Goal: Task Accomplishment & Management: Use online tool/utility

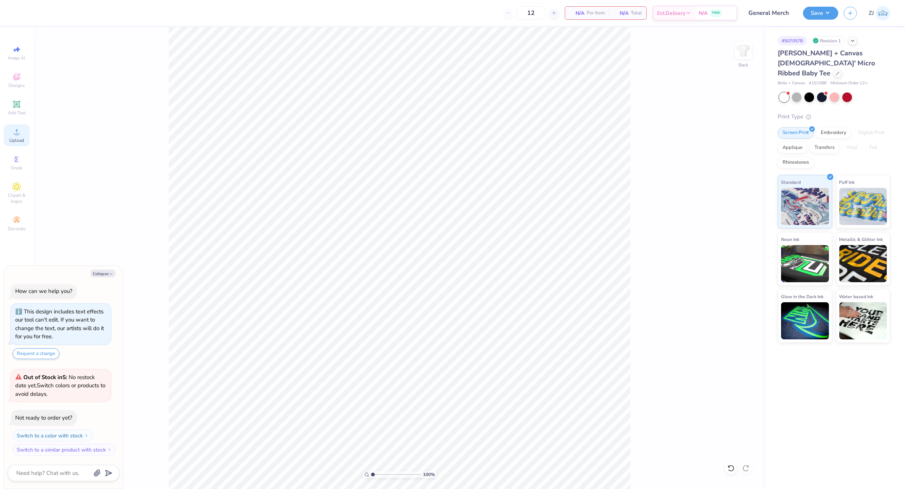
click at [15, 128] on icon at bounding box center [16, 131] width 9 height 9
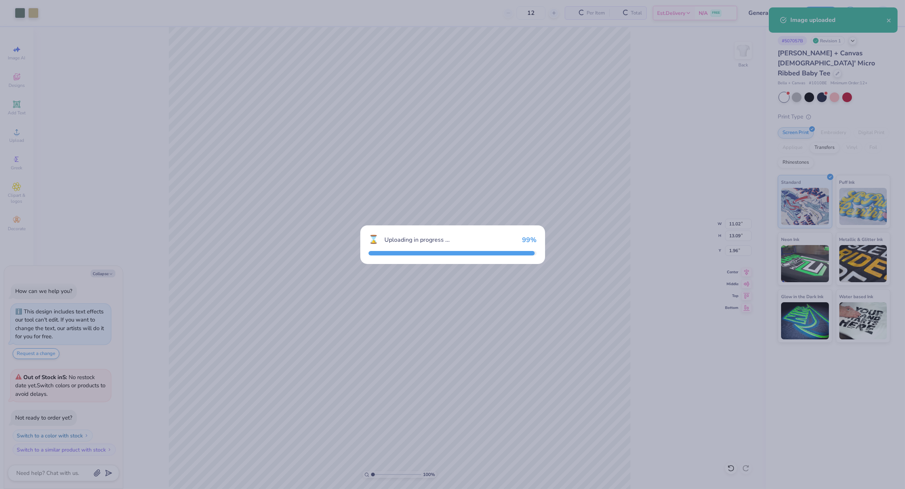
type textarea "x"
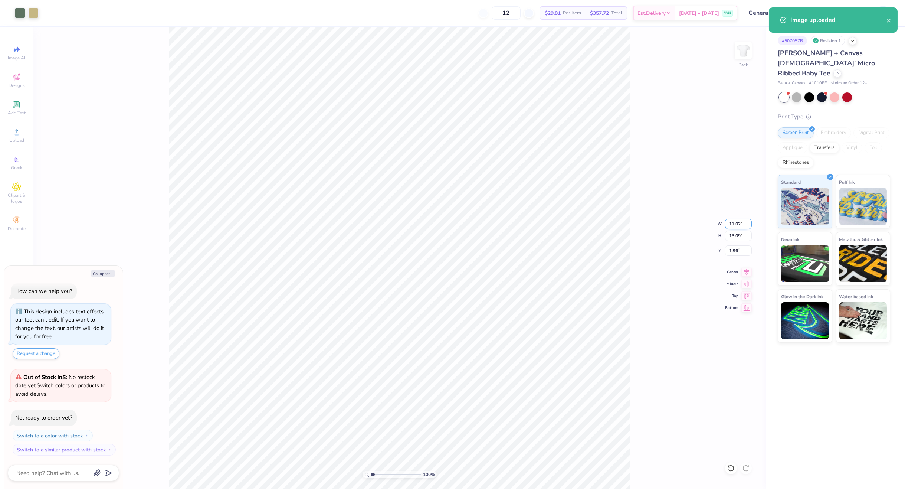
click at [734, 227] on input "11.02" at bounding box center [738, 224] width 27 height 10
type input "5"
type textarea "x"
type input "5.00"
type input "5.94"
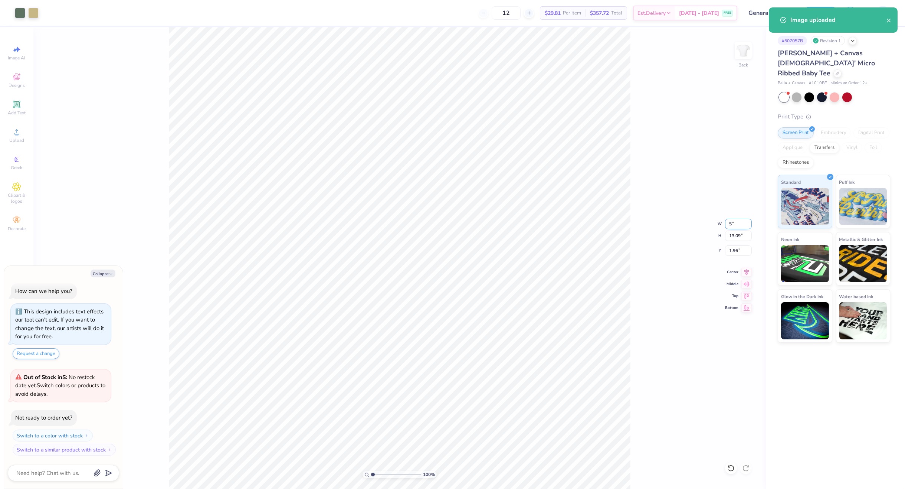
type input "5.53"
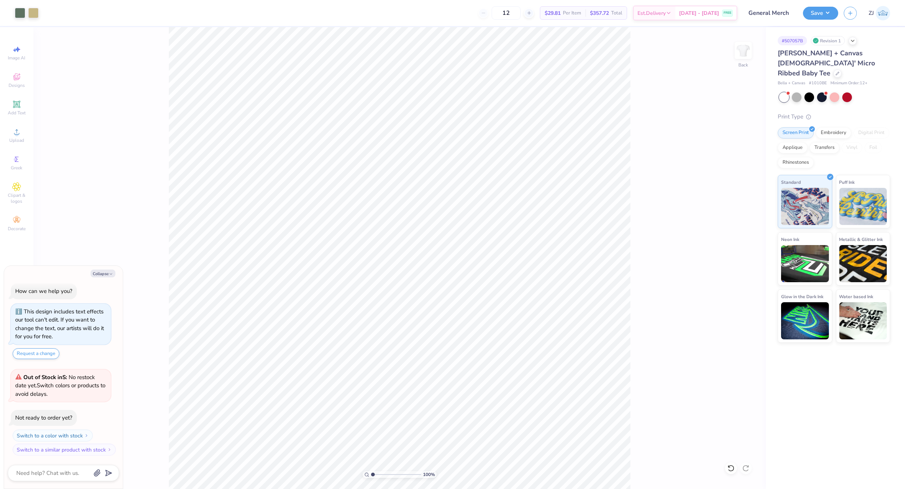
type textarea "x"
click at [735, 250] on input "5.53" at bounding box center [738, 250] width 27 height 10
type input "2.5"
type textarea "x"
type input "2.50"
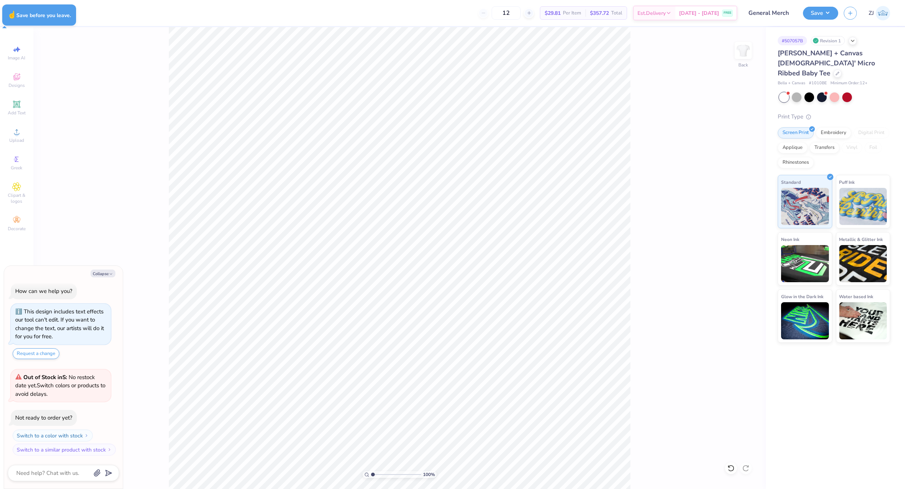
type textarea "x"
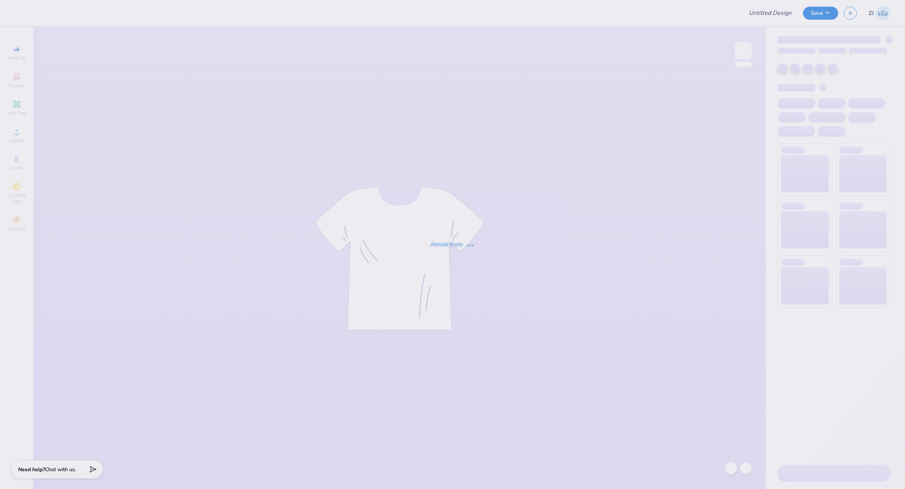
type input "General Merch"
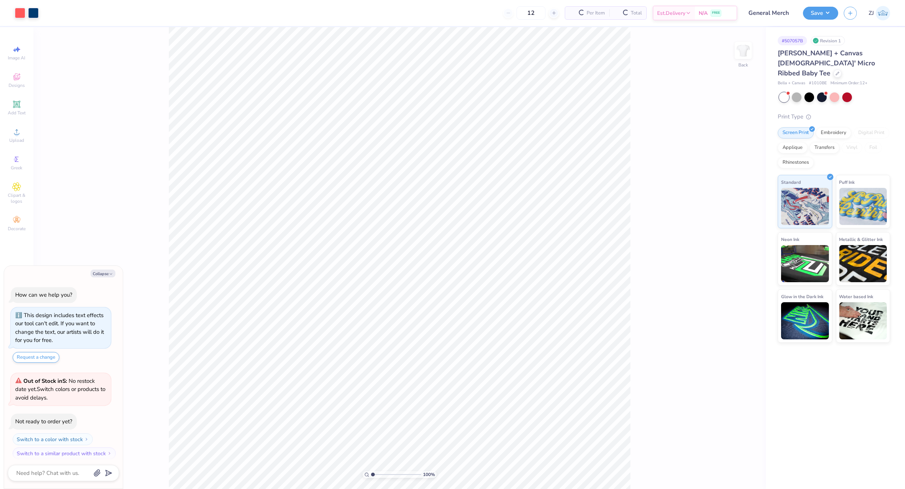
scroll to position [4, 0]
click at [16, 134] on circle at bounding box center [16, 134] width 4 height 4
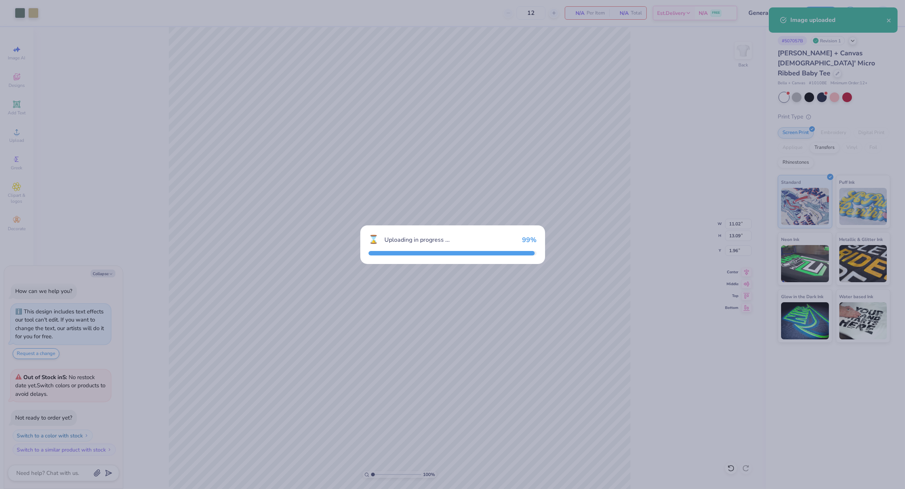
type textarea "x"
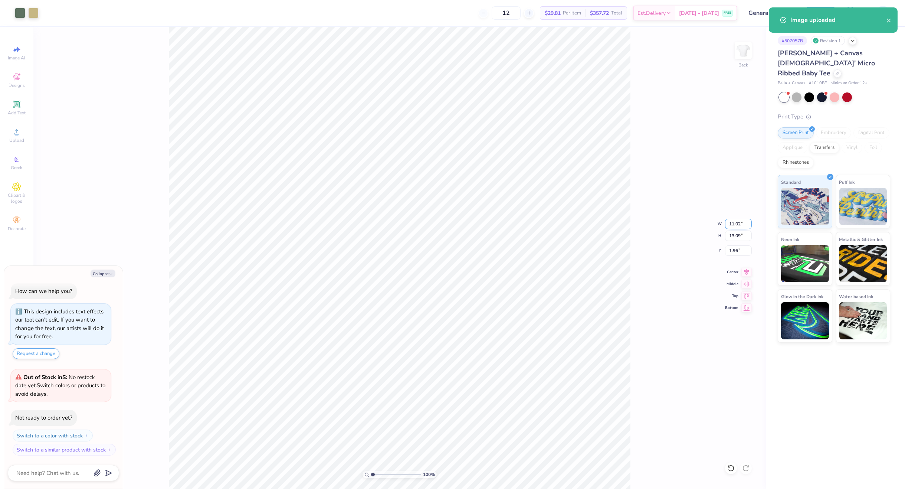
click at [731, 220] on input "11.02" at bounding box center [738, 224] width 27 height 10
type input "6"
type textarea "x"
type input "6.00"
type input "7.13"
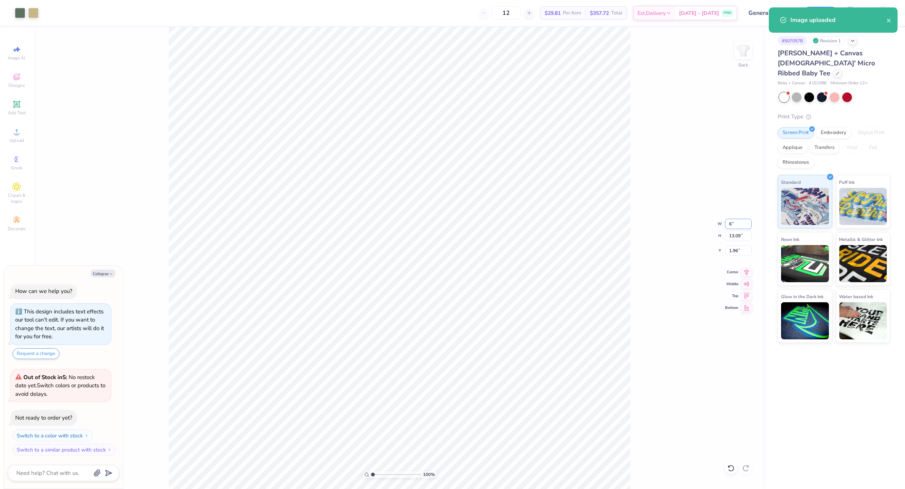
type input "4.94"
type textarea "x"
click at [735, 224] on input "6.00" at bounding box center [738, 224] width 27 height 10
type input "5"
type textarea "x"
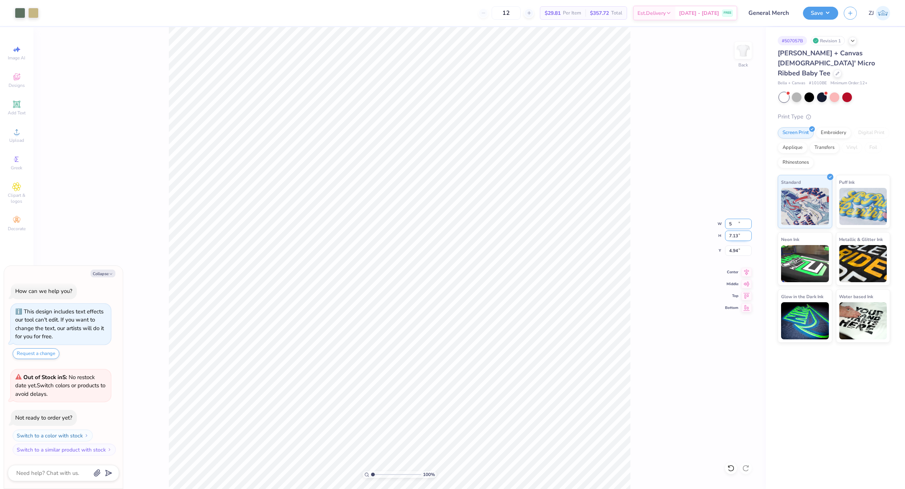
type input "5.00"
type input "5.94"
click at [743, 246] on input "5.53" at bounding box center [738, 250] width 27 height 10
type input "3"
type textarea "x"
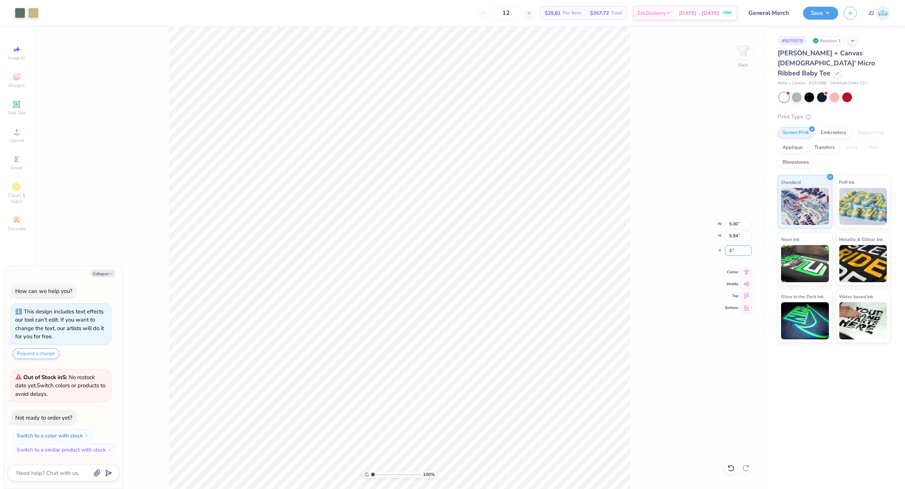
type input "3.00"
click at [826, 10] on button "Save" at bounding box center [820, 12] width 35 height 13
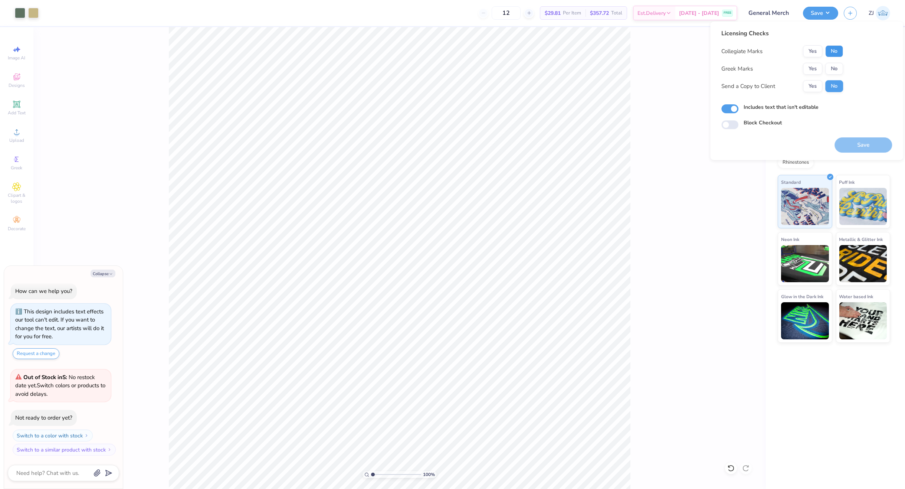
click at [828, 53] on button "No" at bounding box center [834, 51] width 18 height 12
click at [831, 71] on button "No" at bounding box center [834, 69] width 18 height 12
click at [867, 144] on button "Save" at bounding box center [864, 144] width 58 height 15
type textarea "x"
